Goal: Task Accomplishment & Management: Use online tool/utility

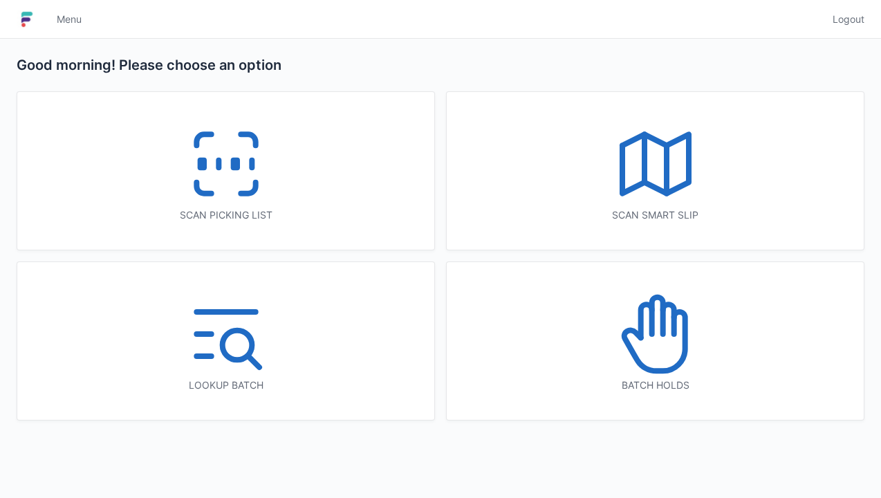
click at [669, 408] on div "Batch holds" at bounding box center [655, 341] width 417 height 158
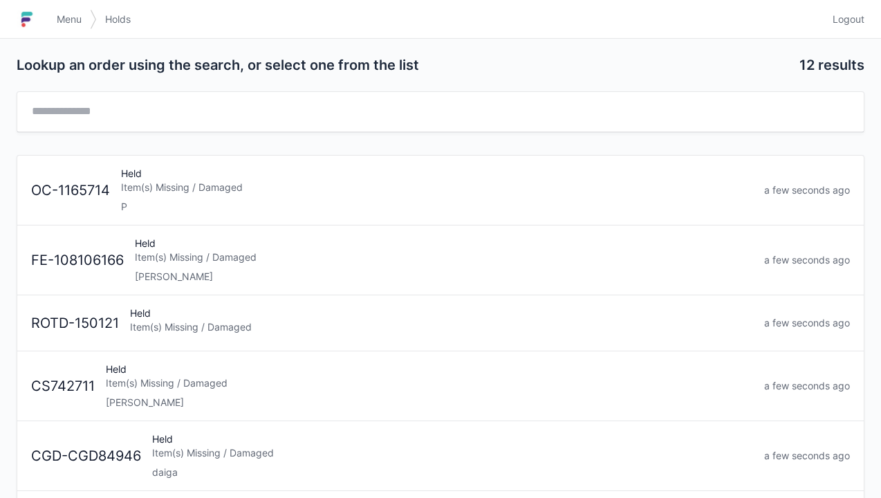
click at [341, 328] on div "Item(s) Missing / Damaged" at bounding box center [441, 327] width 623 height 14
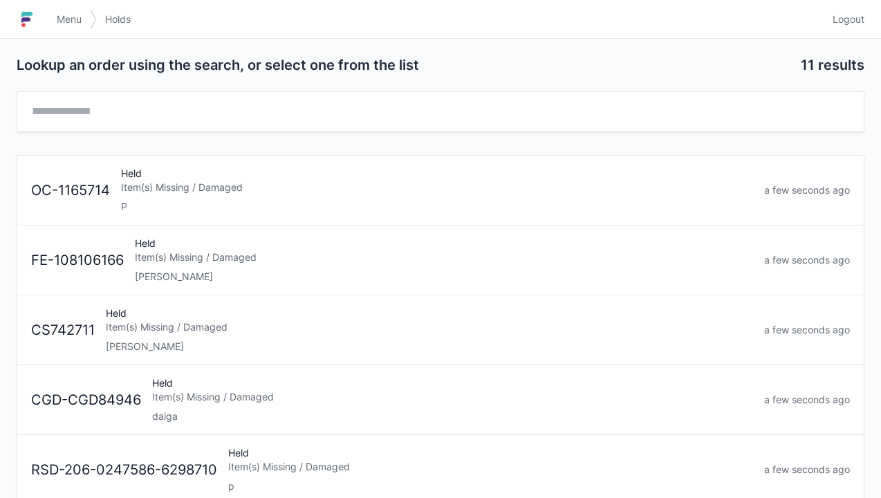
click at [92, 15] on img at bounding box center [93, 19] width 7 height 33
click at [73, 21] on span "Menu" at bounding box center [69, 19] width 25 height 14
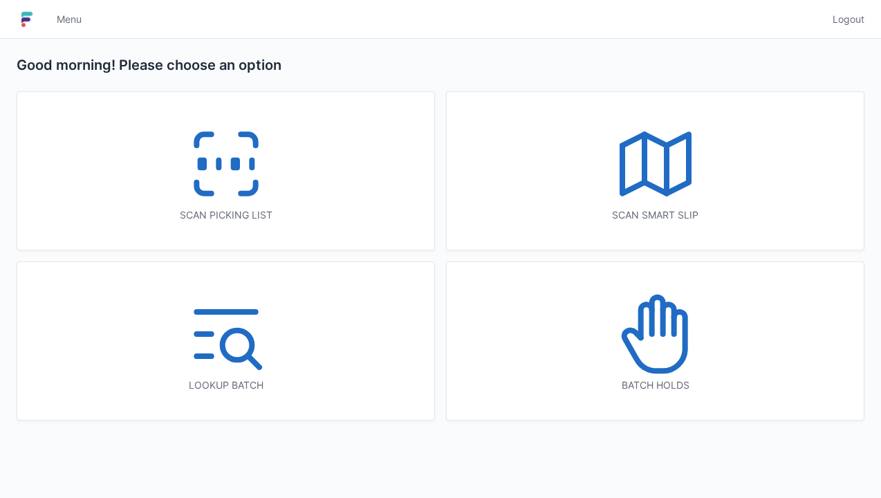
click at [219, 168] on line at bounding box center [219, 164] width 0 height 8
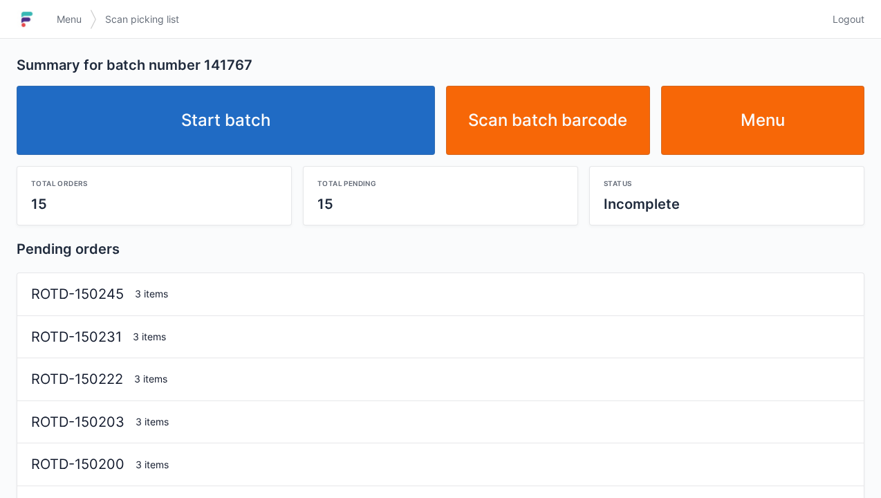
click at [324, 120] on link "Start batch" at bounding box center [226, 120] width 418 height 69
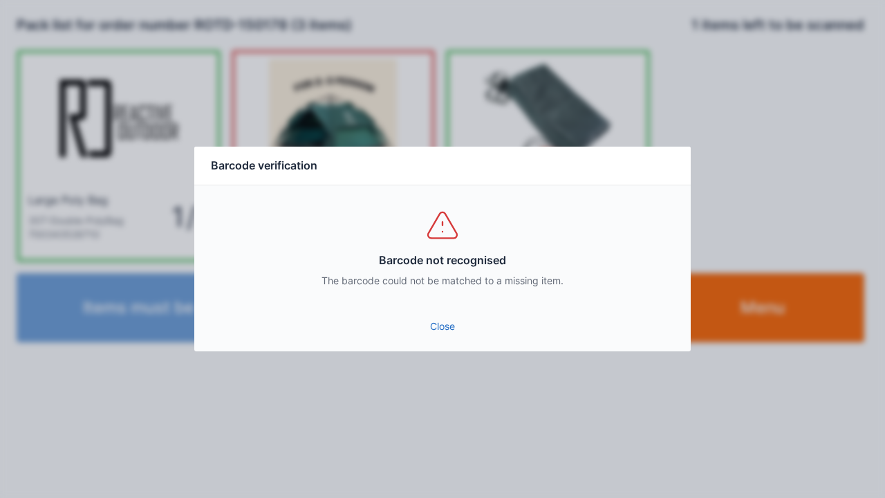
click at [458, 334] on link "Close" at bounding box center [442, 326] width 474 height 25
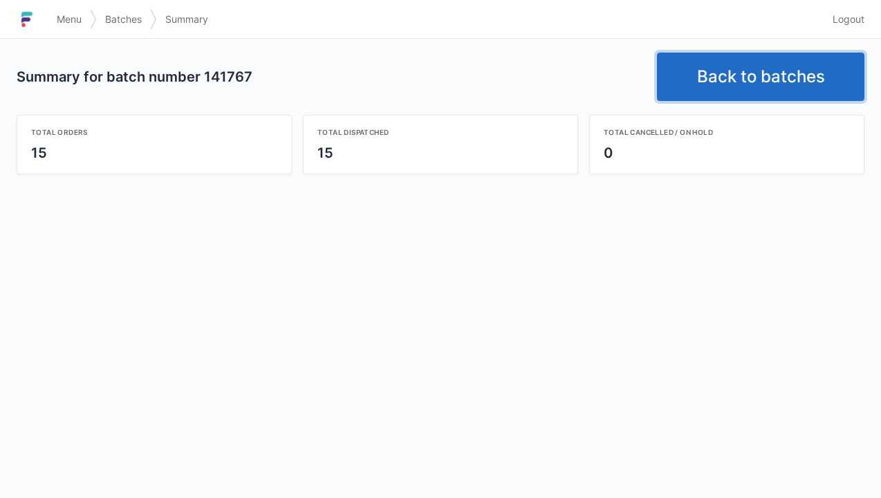
click at [828, 78] on link "Back to batches" at bounding box center [760, 77] width 207 height 48
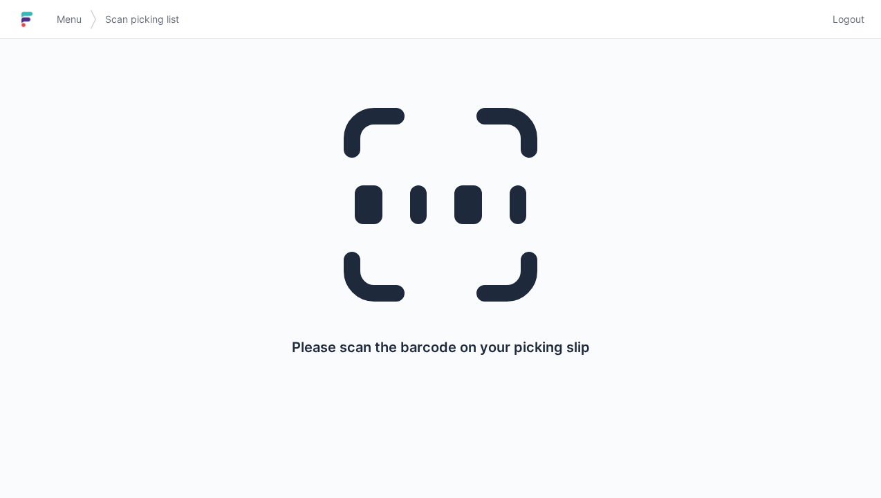
click at [75, 21] on span "Menu" at bounding box center [69, 19] width 25 height 14
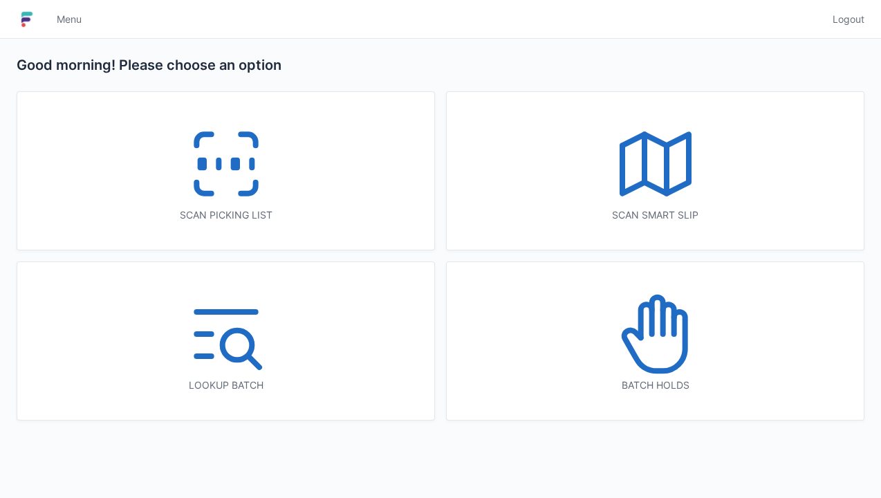
click at [200, 167] on rect at bounding box center [201, 164] width 3 height 8
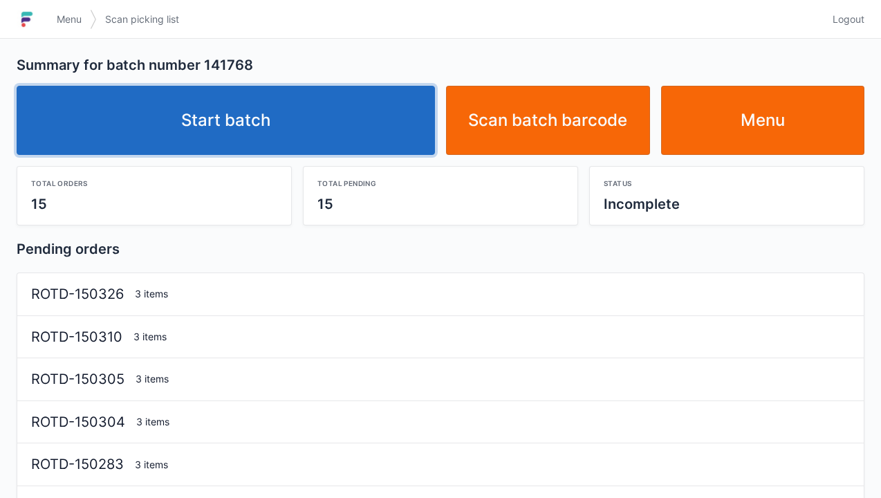
click at [295, 130] on link "Start batch" at bounding box center [226, 120] width 418 height 69
